Goal: Task Accomplishment & Management: Manage account settings

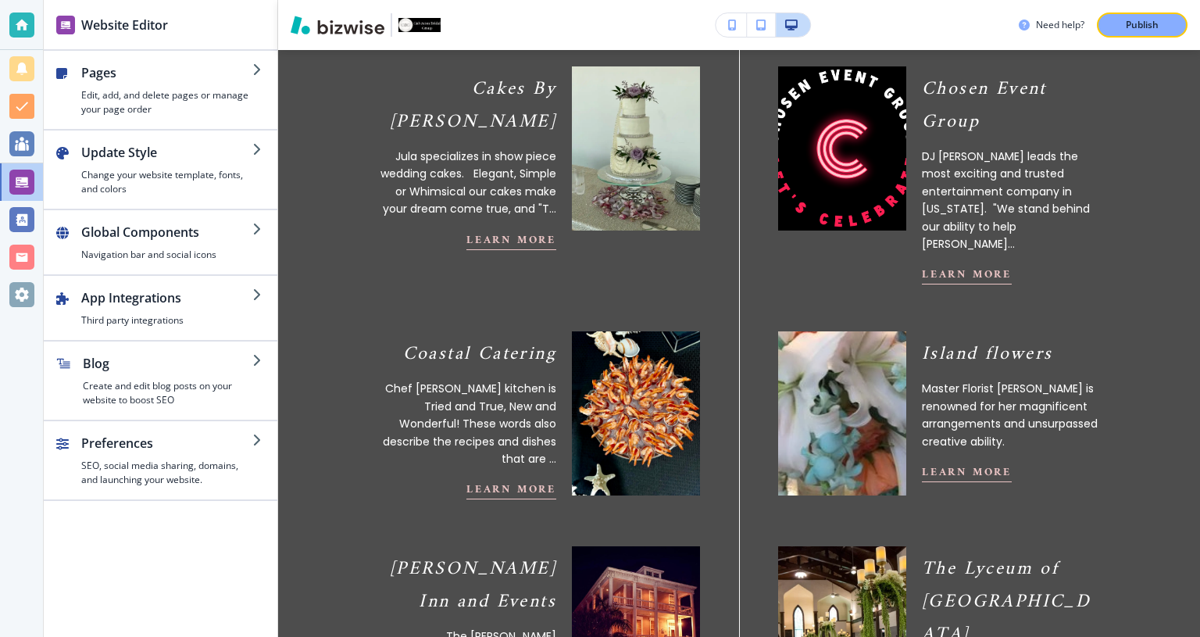
scroll to position [772, 0]
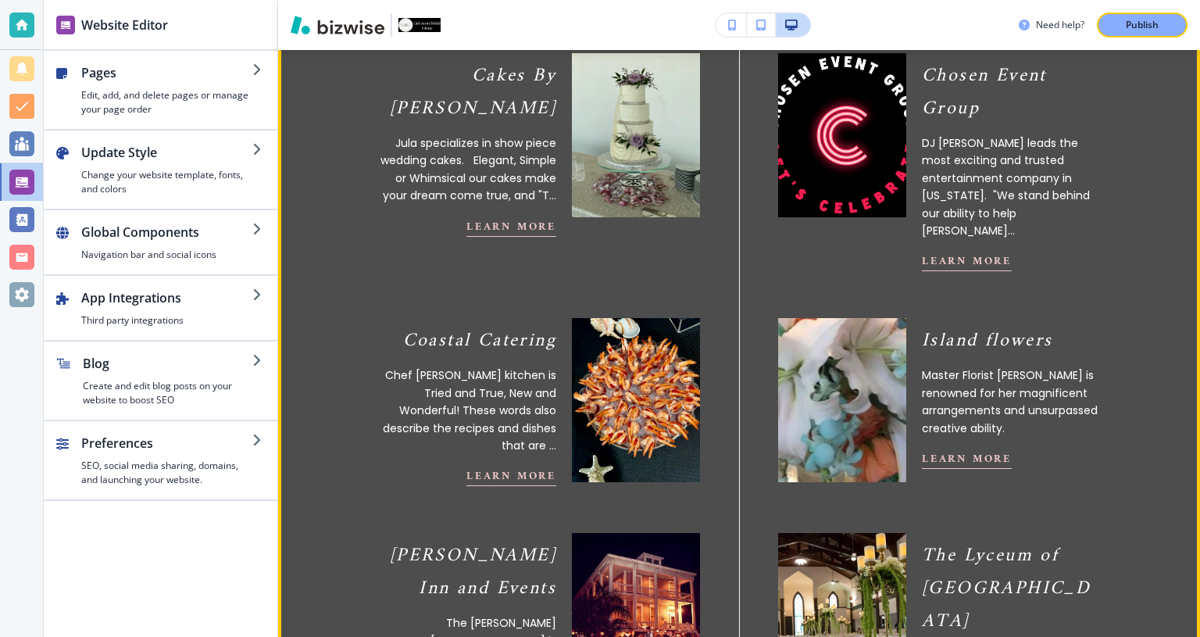
click at [528, 373] on p "Chef [PERSON_NAME] kitchen is Tried and True, New and Wonderful! These words al…" at bounding box center [467, 410] width 180 height 87
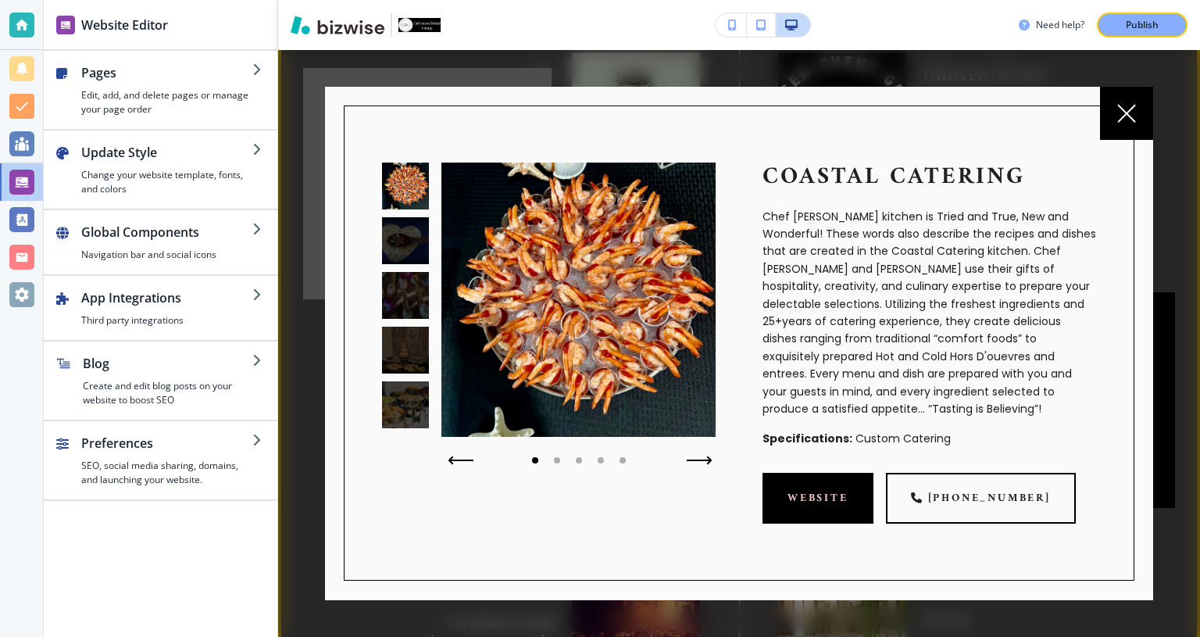
click at [694, 460] on icon "button" at bounding box center [698, 460] width 23 height 0
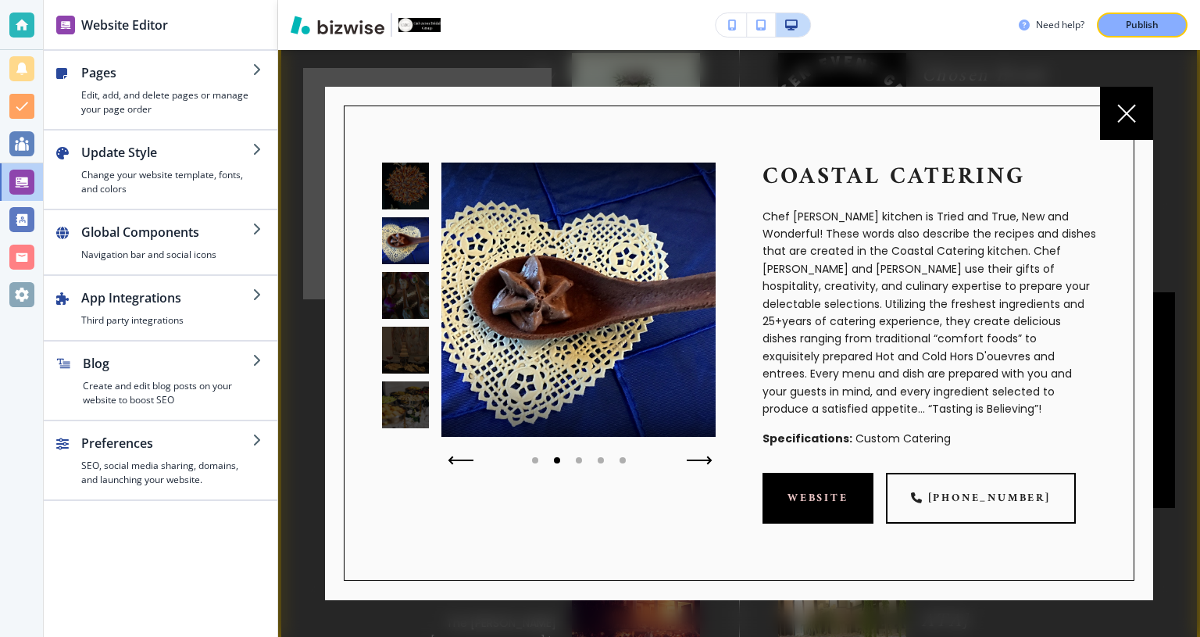
click at [694, 460] on icon "button" at bounding box center [698, 460] width 23 height 0
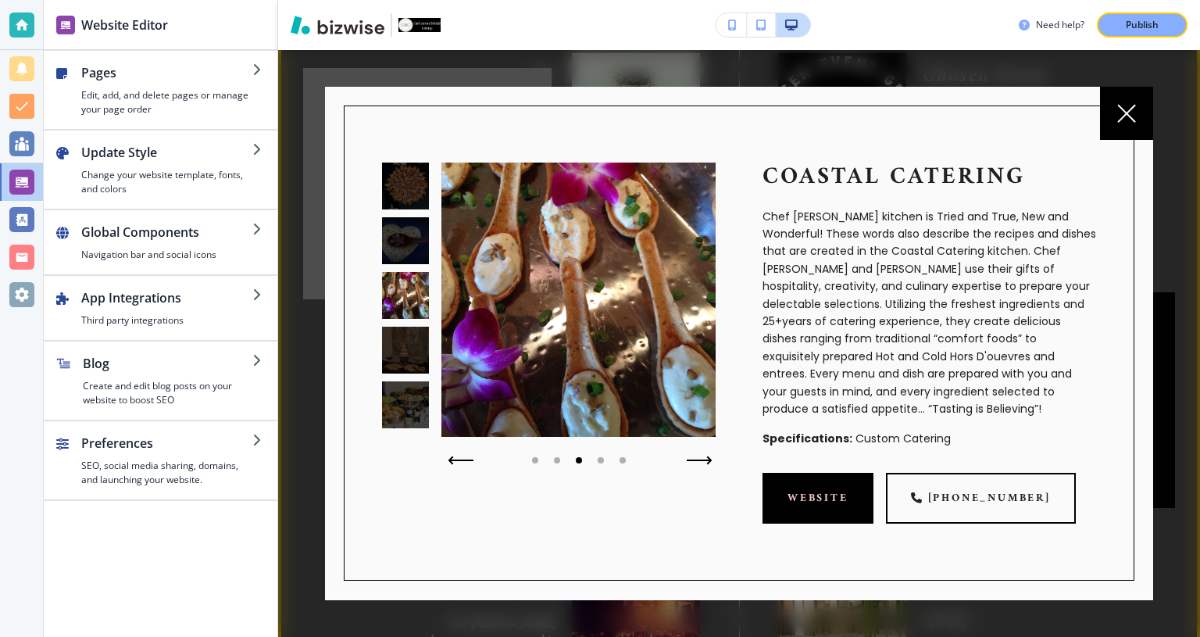
click at [694, 460] on icon "button" at bounding box center [698, 460] width 23 height 0
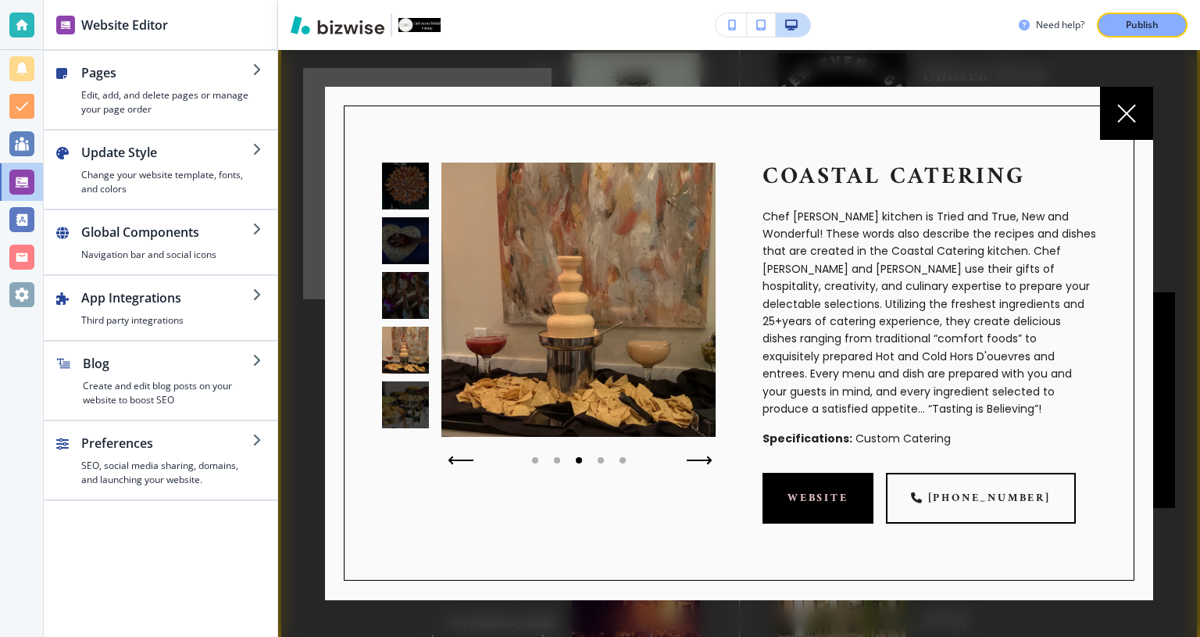
click at [694, 460] on icon "button" at bounding box center [698, 460] width 23 height 0
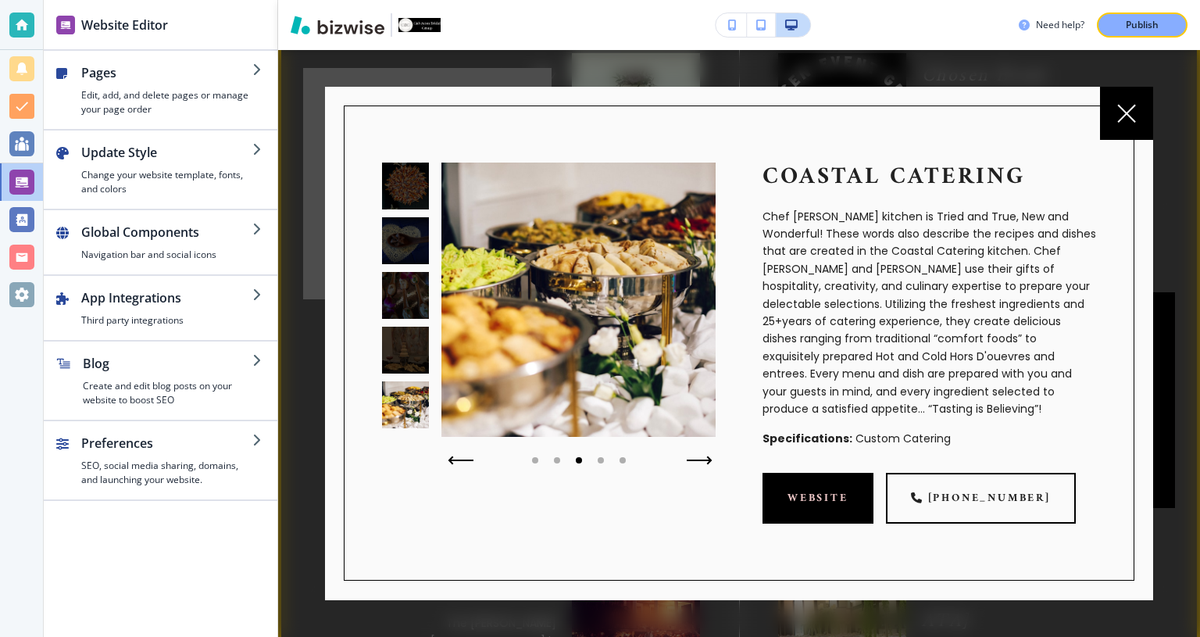
click at [694, 460] on icon "button" at bounding box center [698, 460] width 23 height 0
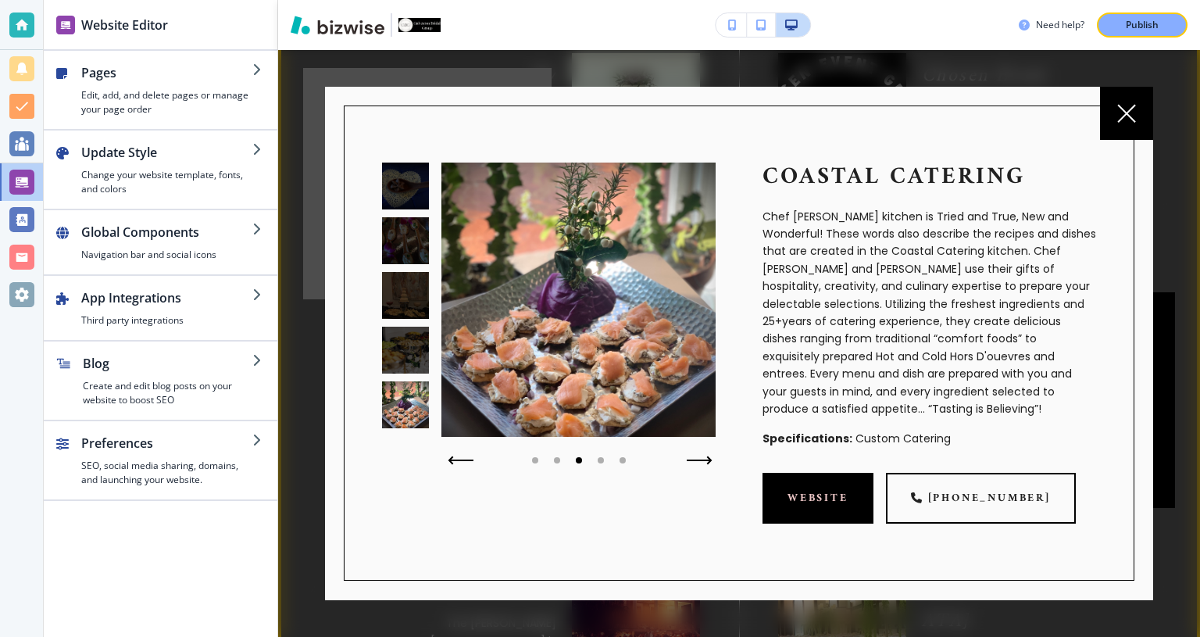
click at [694, 460] on icon "button" at bounding box center [698, 460] width 23 height 0
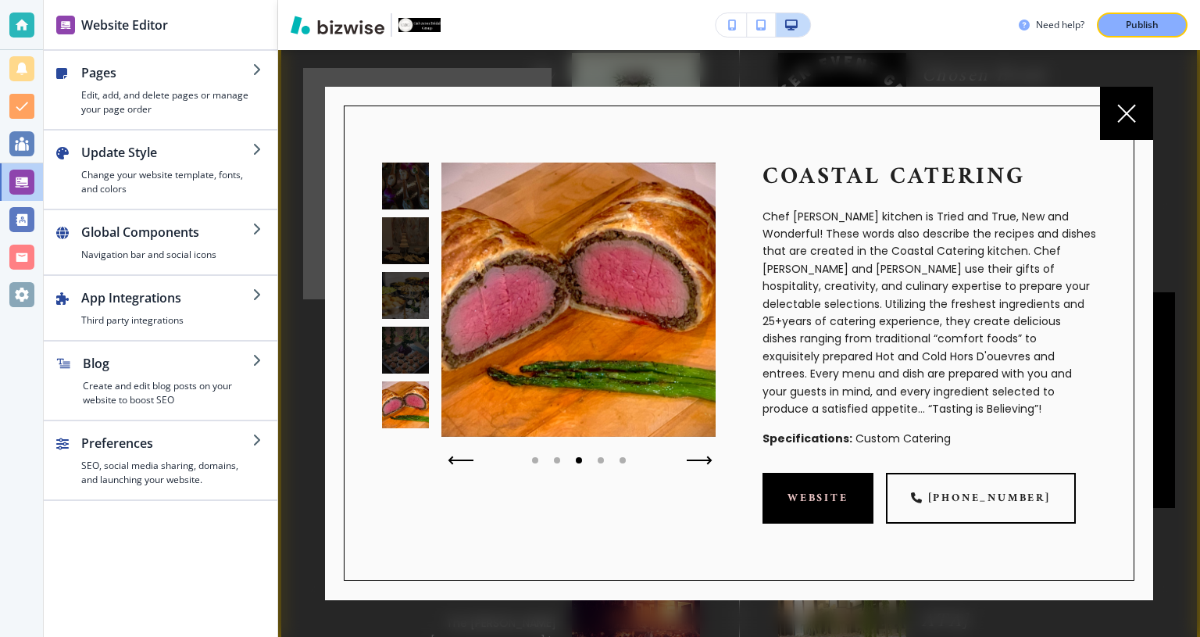
click at [694, 460] on icon "button" at bounding box center [698, 460] width 23 height 0
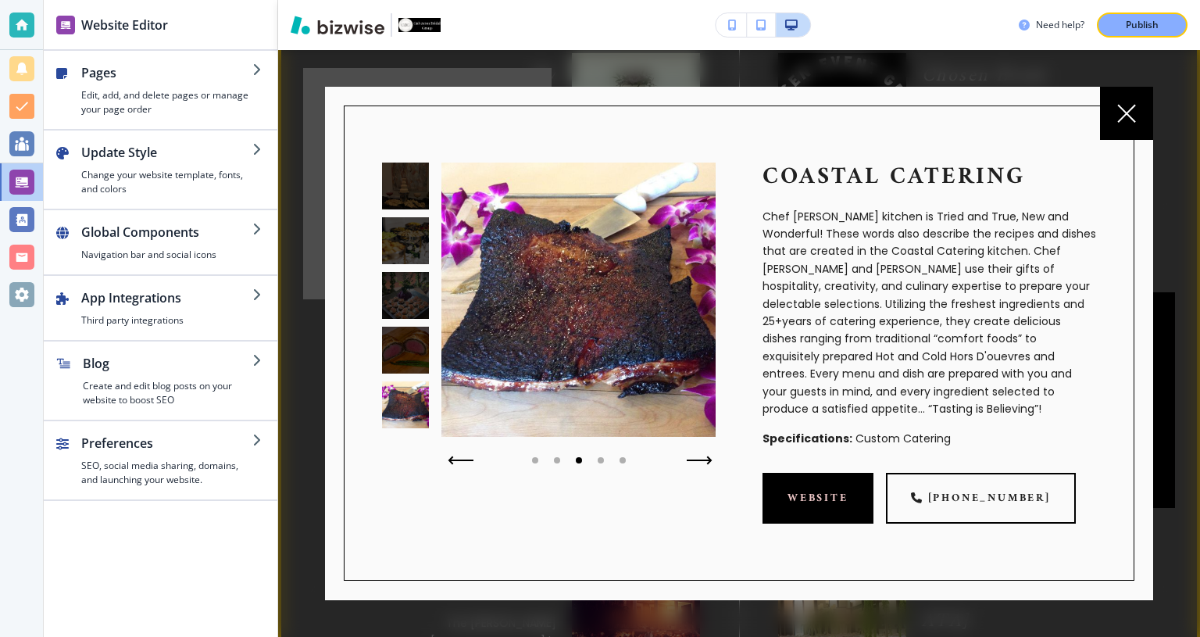
click at [694, 460] on icon "button" at bounding box center [698, 460] width 23 height 0
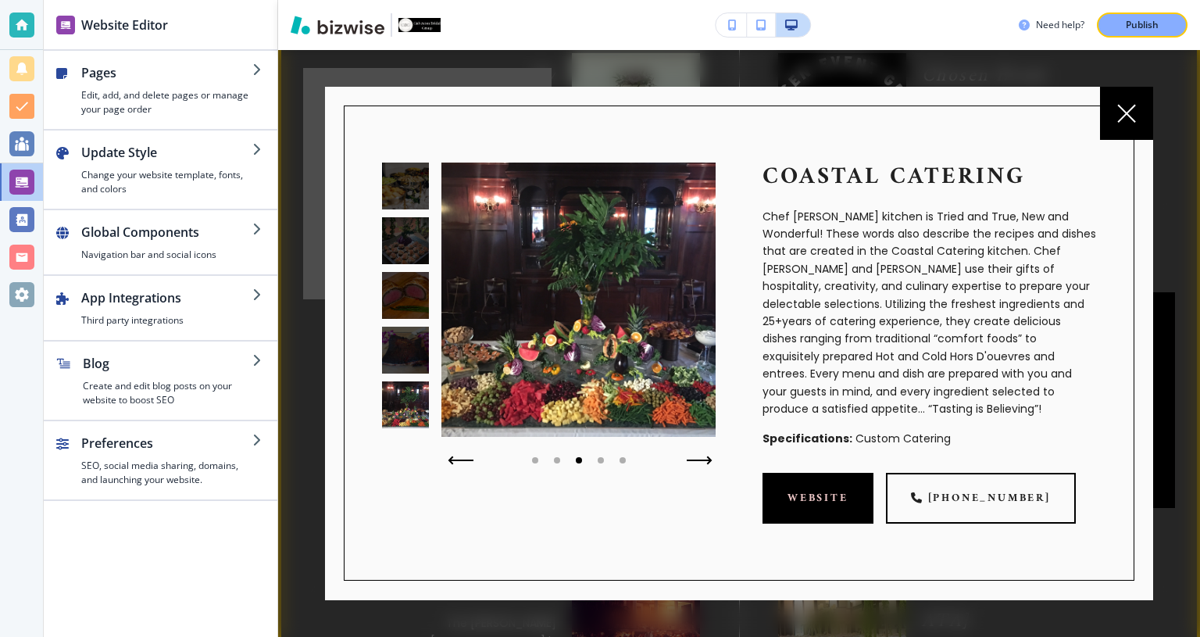
click at [694, 460] on icon "button" at bounding box center [698, 460] width 23 height 0
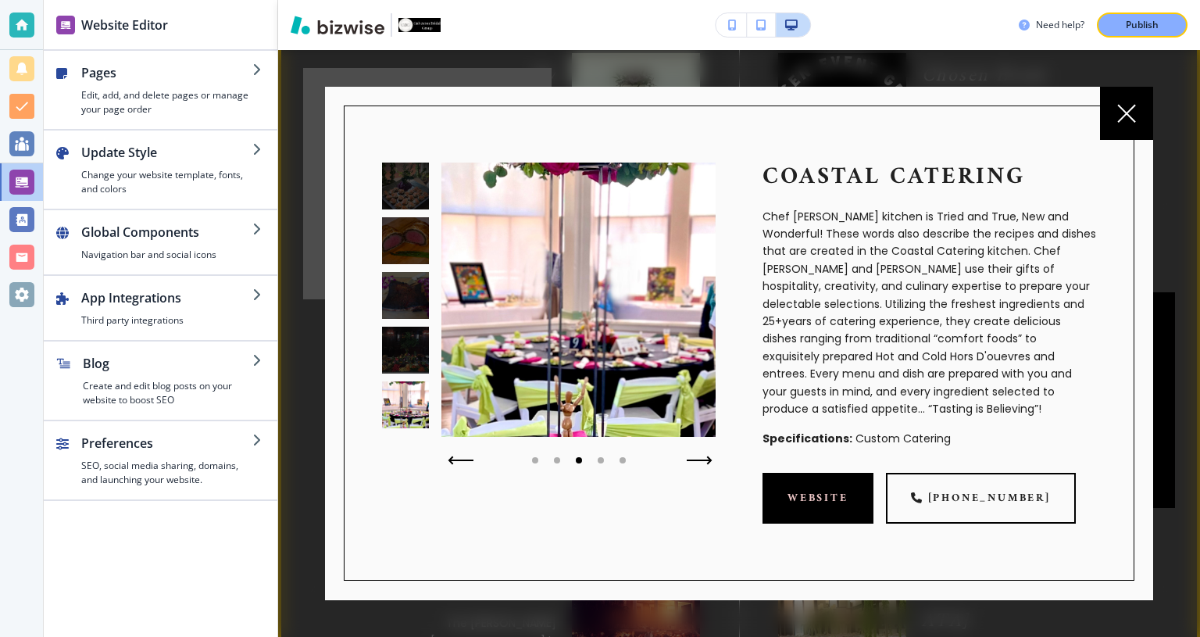
click at [694, 460] on icon "button" at bounding box center [698, 460] width 23 height 0
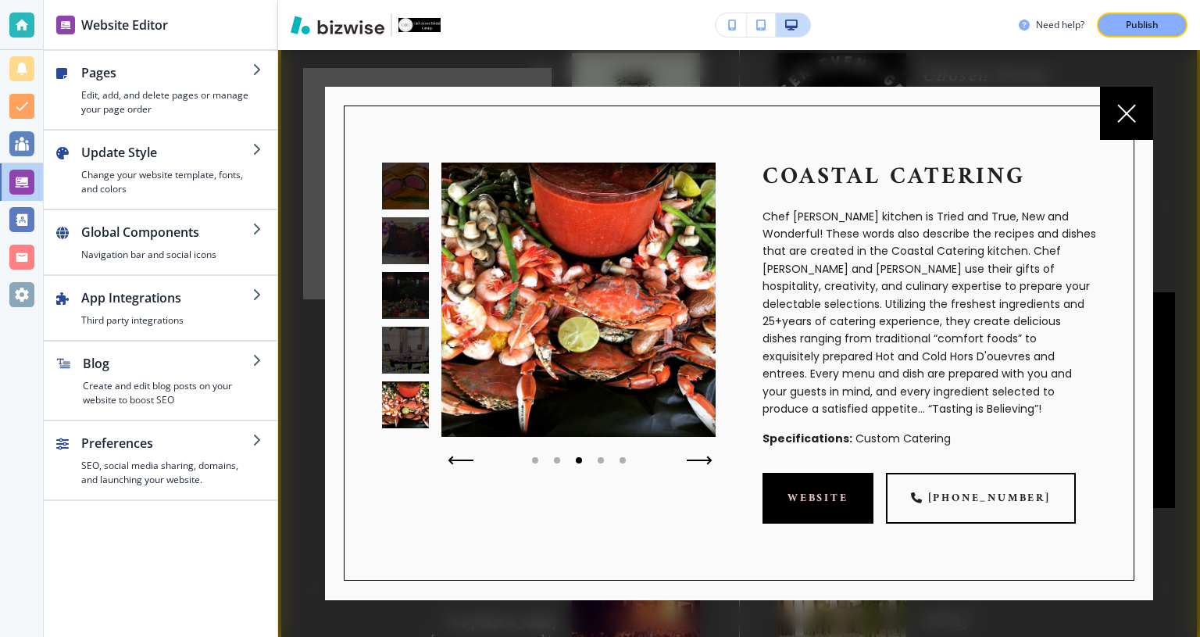
click at [694, 460] on icon "button" at bounding box center [698, 460] width 23 height 0
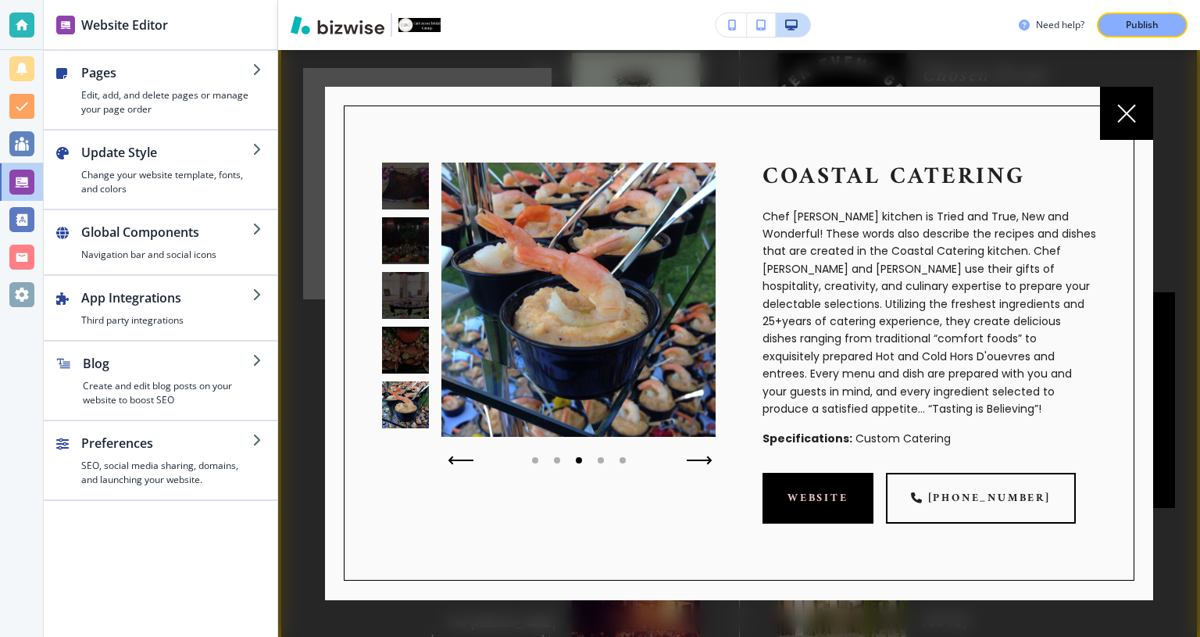
click at [694, 460] on icon "button" at bounding box center [698, 460] width 23 height 0
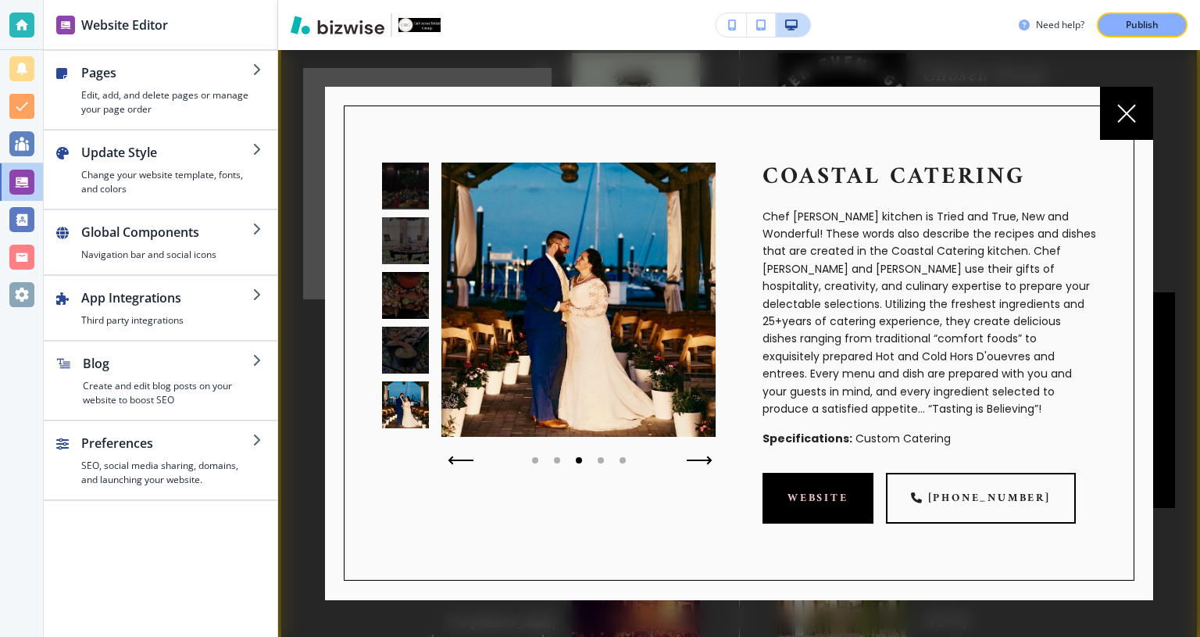
click at [694, 460] on icon "button" at bounding box center [698, 460] width 23 height 0
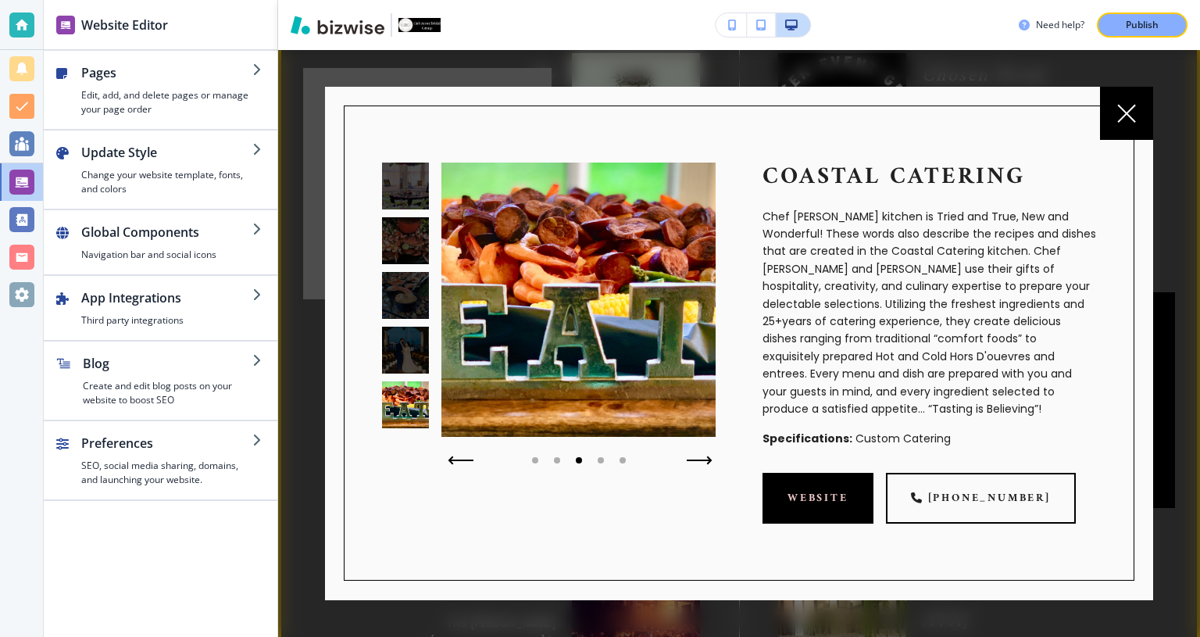
click at [694, 458] on icon "button" at bounding box center [700, 459] width 26 height 9
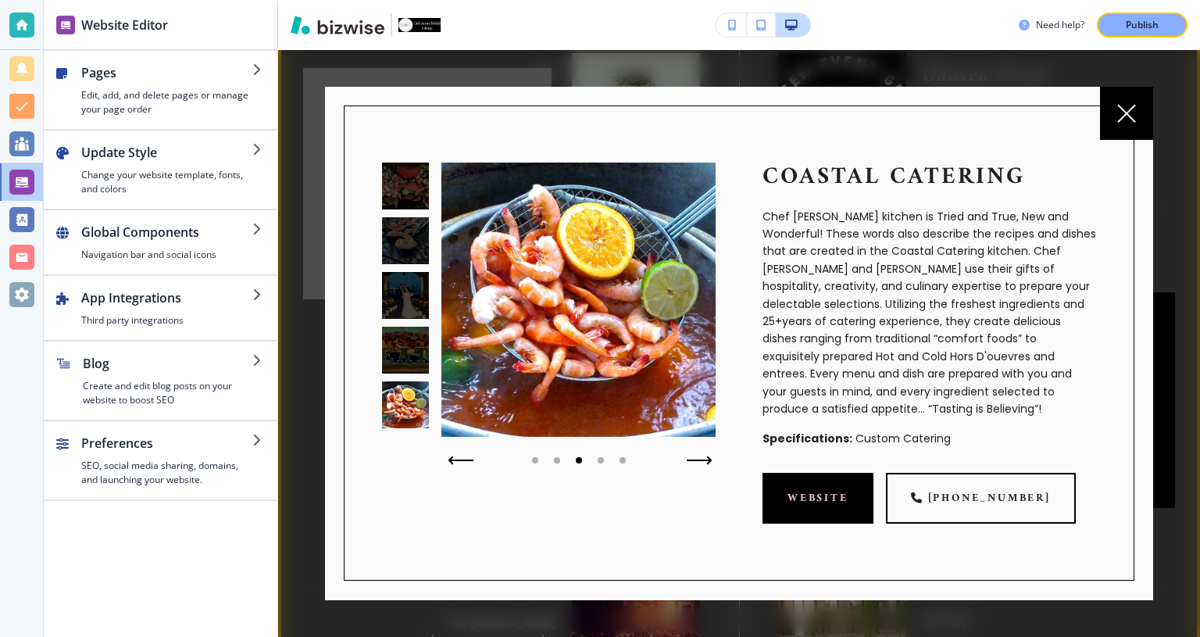
click at [694, 460] on icon "button" at bounding box center [698, 460] width 23 height 0
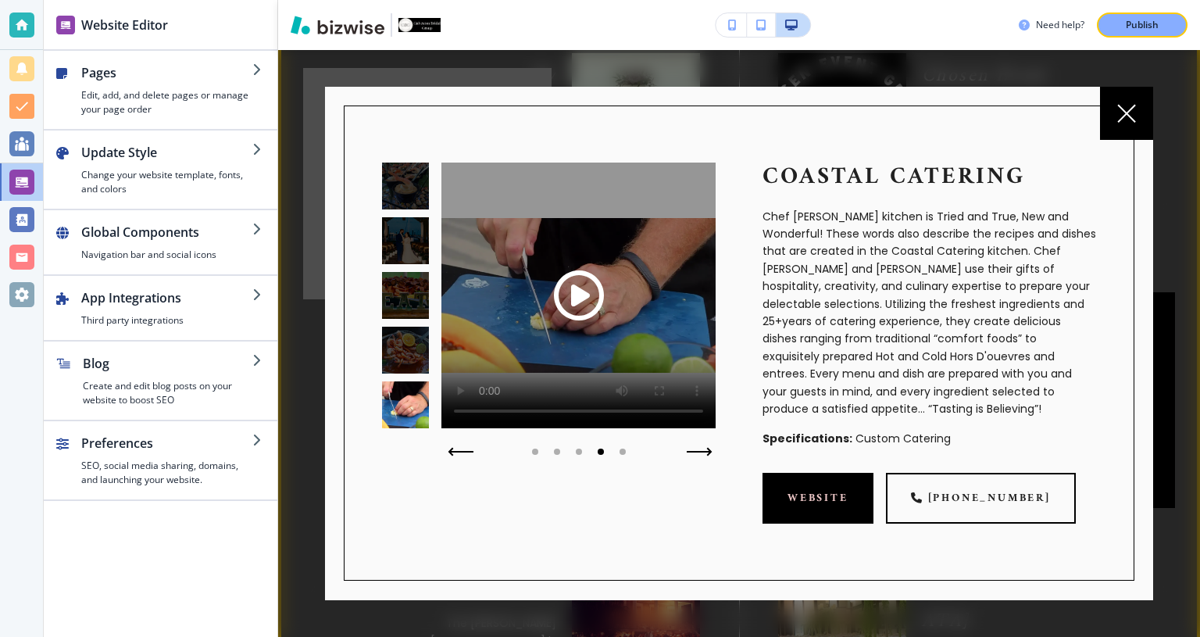
click at [694, 458] on button "button" at bounding box center [699, 452] width 38 height 22
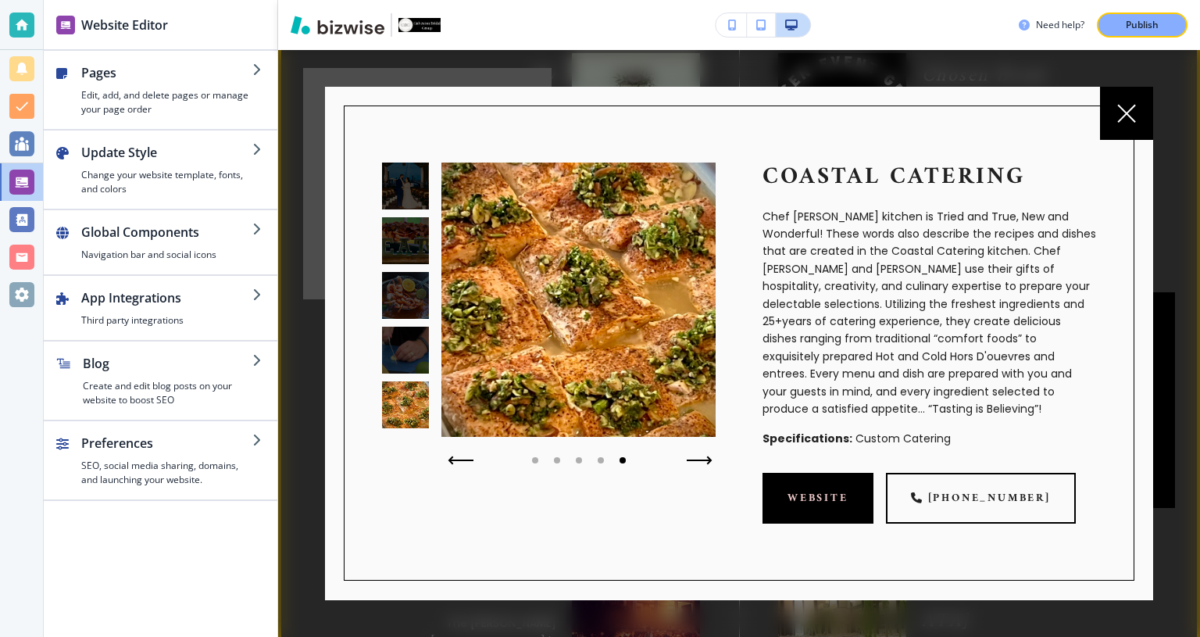
click at [694, 460] on icon "button" at bounding box center [698, 460] width 23 height 0
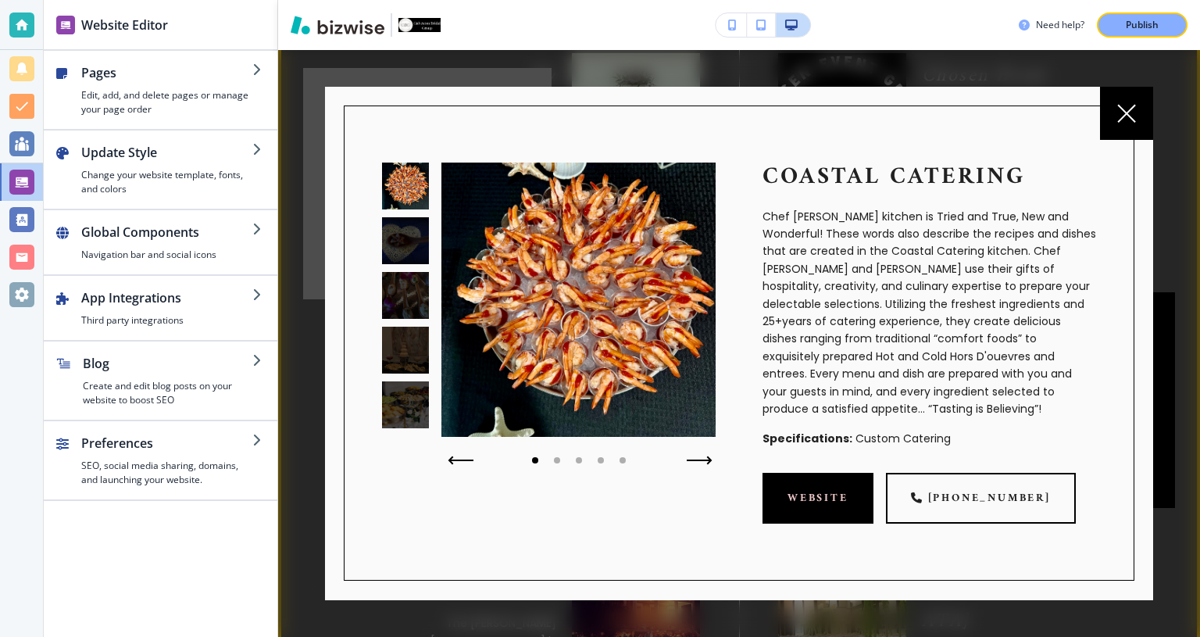
click at [694, 460] on icon "button" at bounding box center [698, 460] width 23 height 0
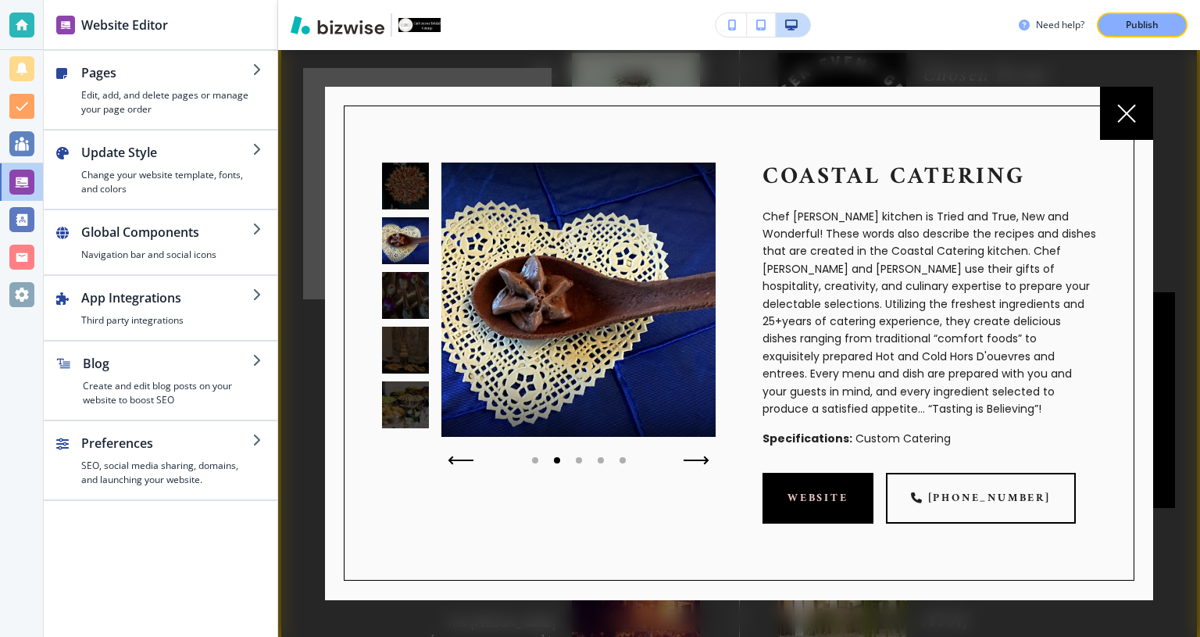
click at [0, 366] on div at bounding box center [21, 318] width 43 height 637
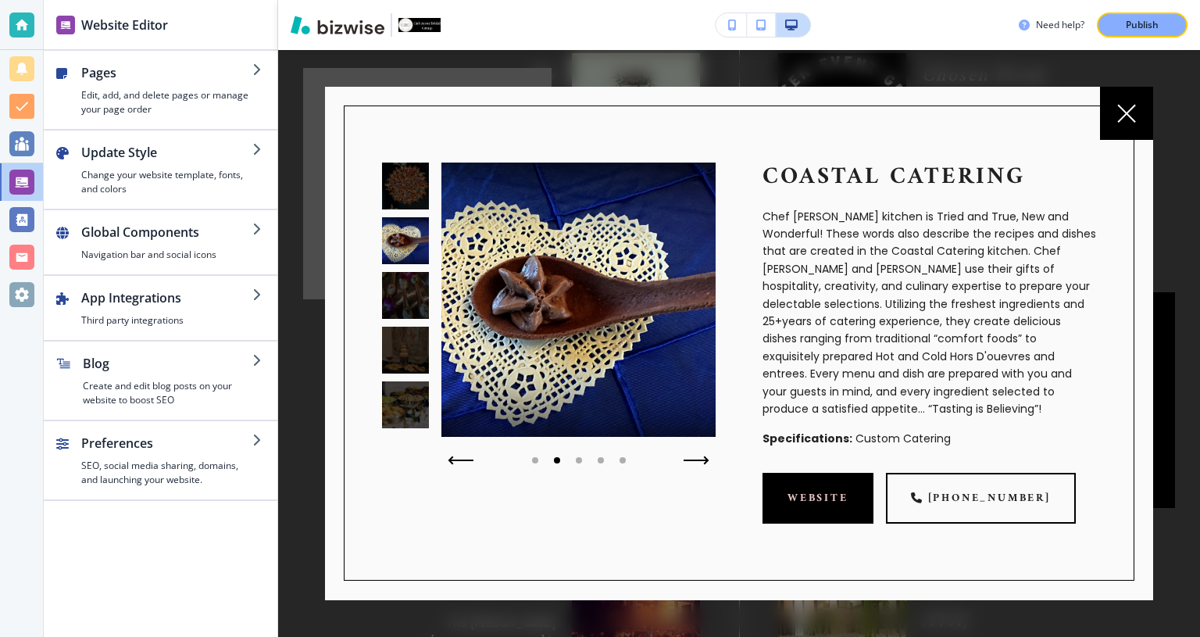
click at [0, 438] on div at bounding box center [21, 318] width 43 height 637
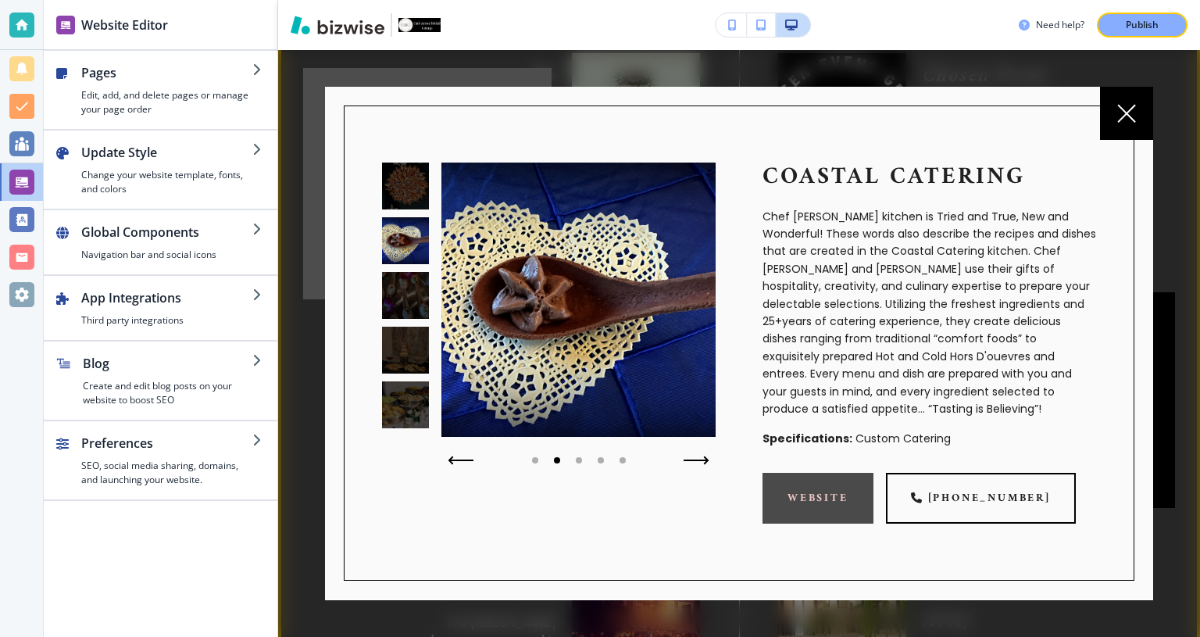
click at [815, 501] on link "website" at bounding box center [817, 498] width 111 height 51
